Goal: Check status

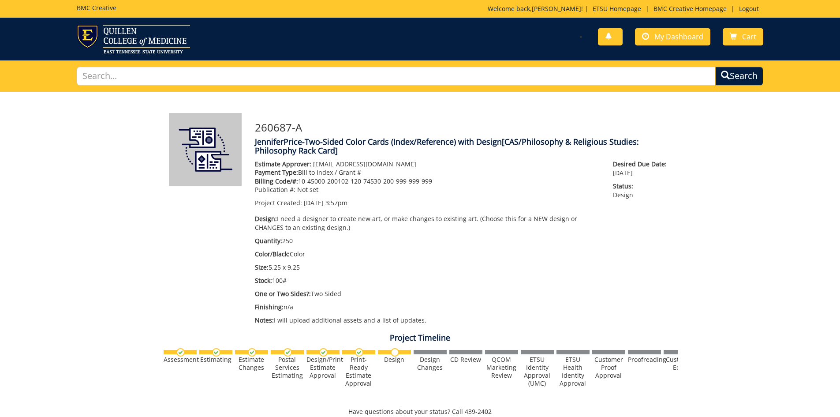
scroll to position [62, 0]
click at [684, 37] on span "My Dashboard" at bounding box center [679, 37] width 49 height 10
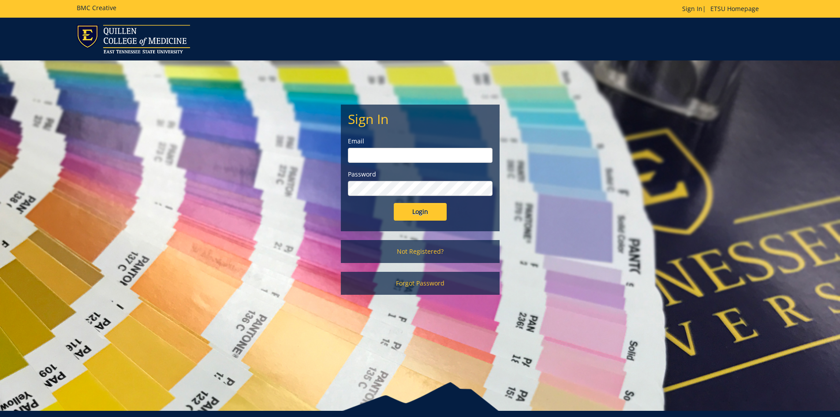
type input "[EMAIL_ADDRESS][DOMAIN_NAME]"
click at [425, 209] on input "Login" at bounding box center [420, 212] width 53 height 18
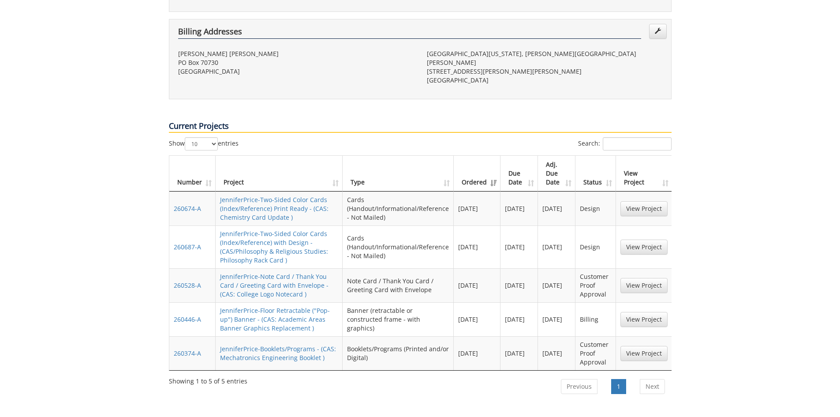
scroll to position [265, 0]
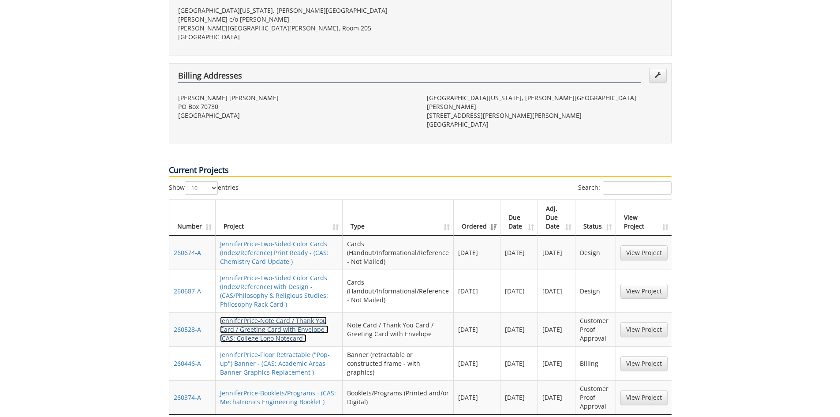
click at [278, 316] on link "JenniferPrice-Note Card / Thank You Card / Greeting Card with Envelope - (CAS: …" at bounding box center [274, 329] width 109 height 26
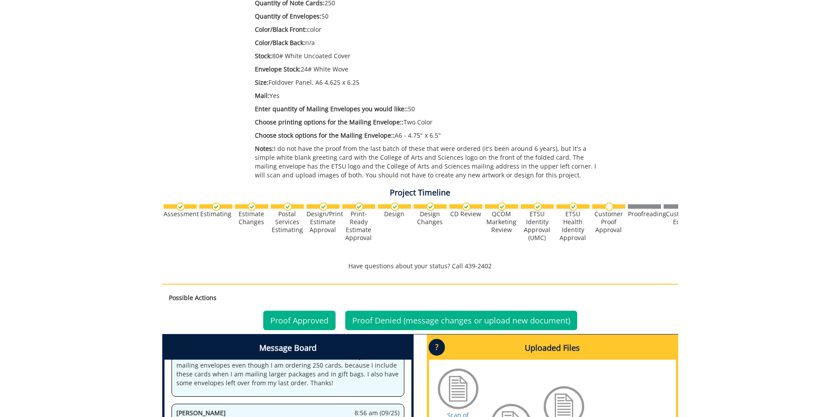
scroll to position [397, 0]
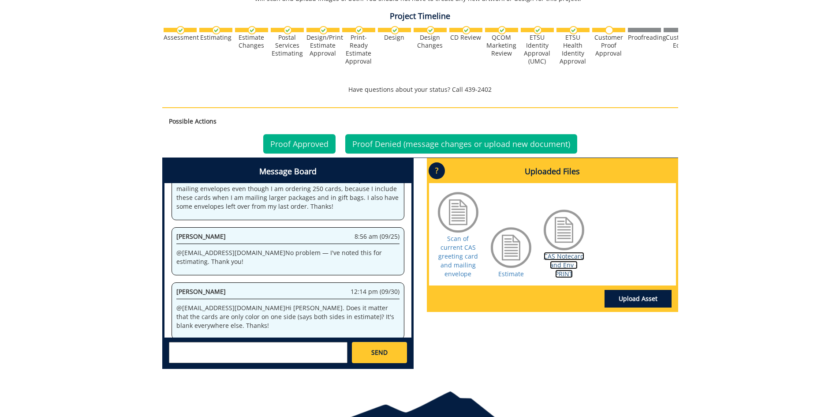
click at [573, 265] on link "CAS Notecard and Env - PRINT" at bounding box center [564, 265] width 41 height 26
click at [463, 268] on link "Scan of current CAS greeting card and mailing envelope" at bounding box center [458, 256] width 40 height 44
click at [569, 268] on link "CAS Notecard and Env - PRINT" at bounding box center [564, 265] width 41 height 26
click at [314, 142] on link "Proof Approved" at bounding box center [299, 143] width 72 height 19
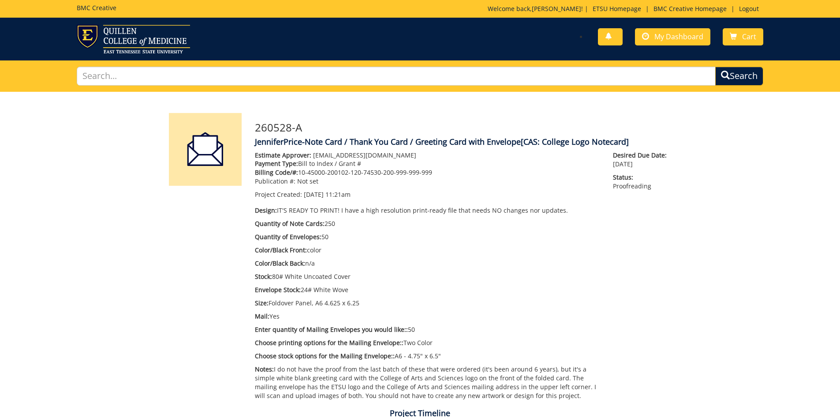
scroll to position [117, 0]
